Goal: Information Seeking & Learning: Understand process/instructions

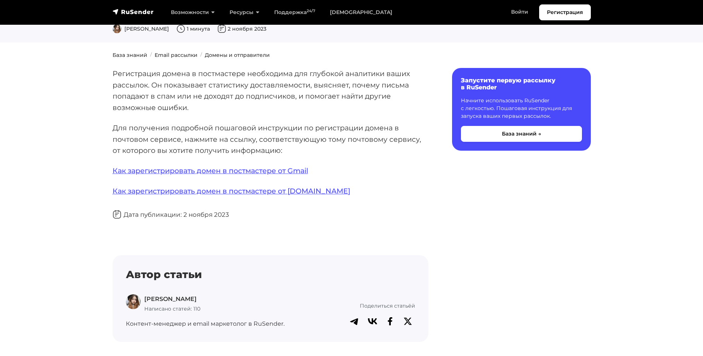
scroll to position [111, 0]
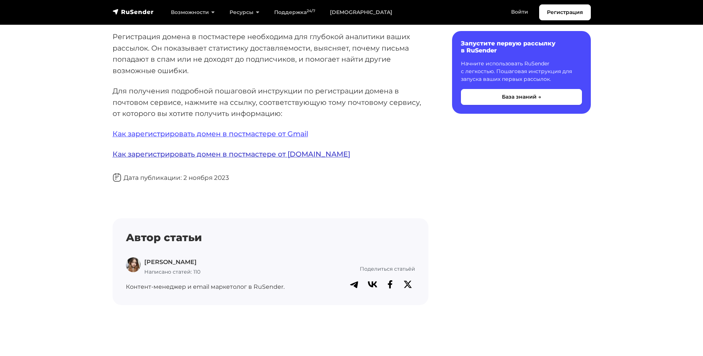
click at [239, 152] on link "Как зарегистрировать домен в постмастере от [DOMAIN_NAME]" at bounding box center [232, 154] width 238 height 9
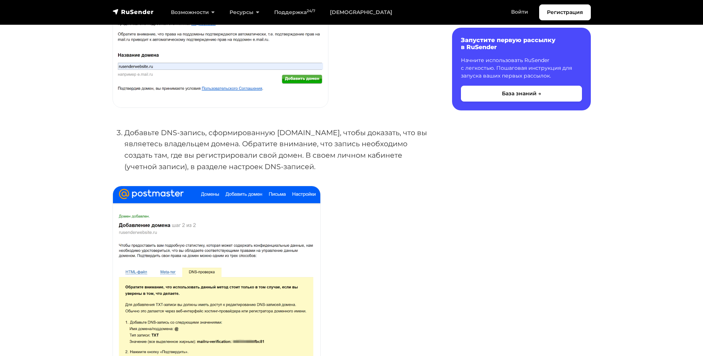
scroll to position [258, 0]
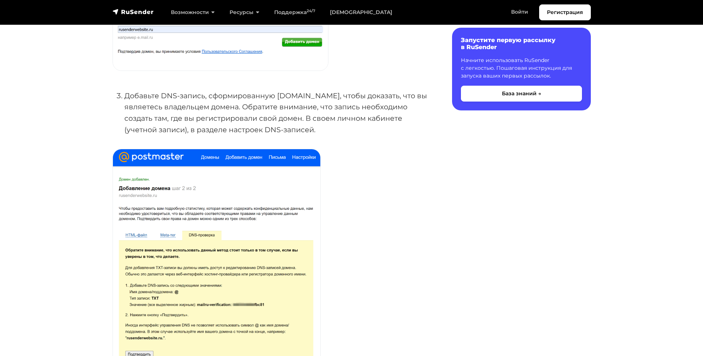
click at [411, 149] on div "Чтобы добавить домен, необходимо: Перейти на страницу добавления домена . Ввест…" at bounding box center [271, 229] width 316 height 746
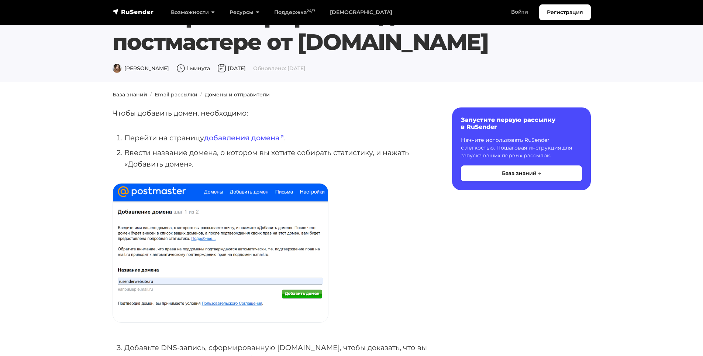
scroll to position [0, 0]
